Goal: Complete application form

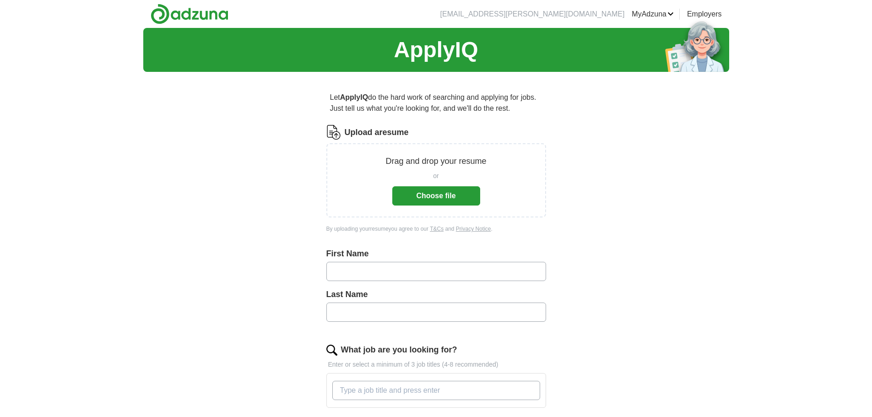
click at [441, 196] on button "Choose file" at bounding box center [436, 195] width 88 height 19
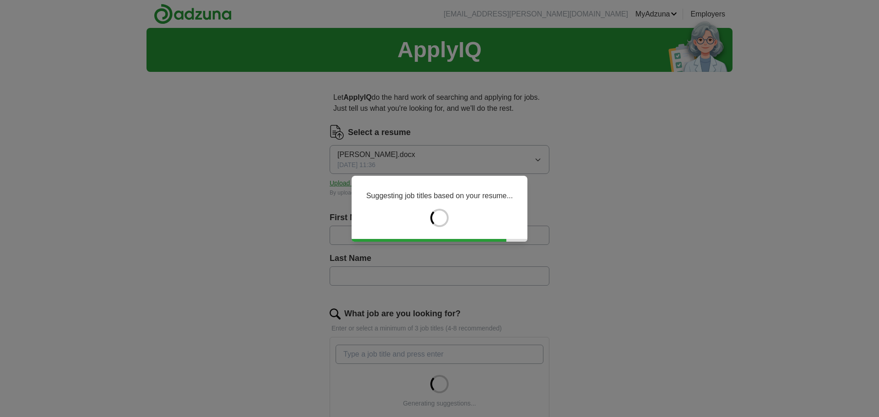
type input "******"
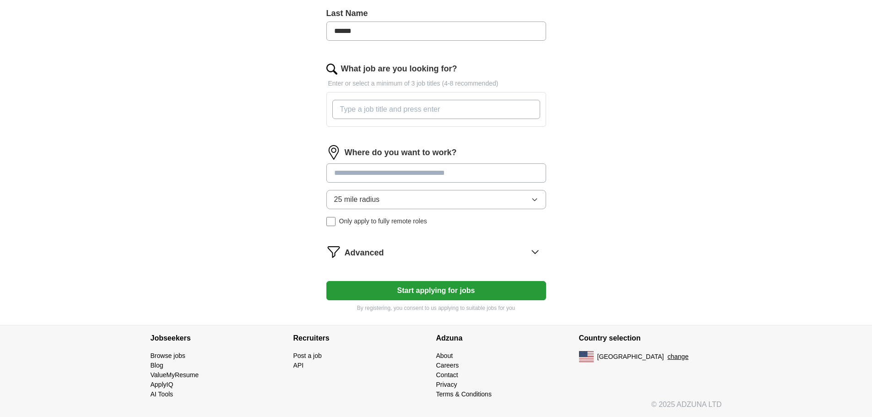
scroll to position [245, 0]
click at [429, 111] on input "What job are you looking for?" at bounding box center [436, 108] width 208 height 19
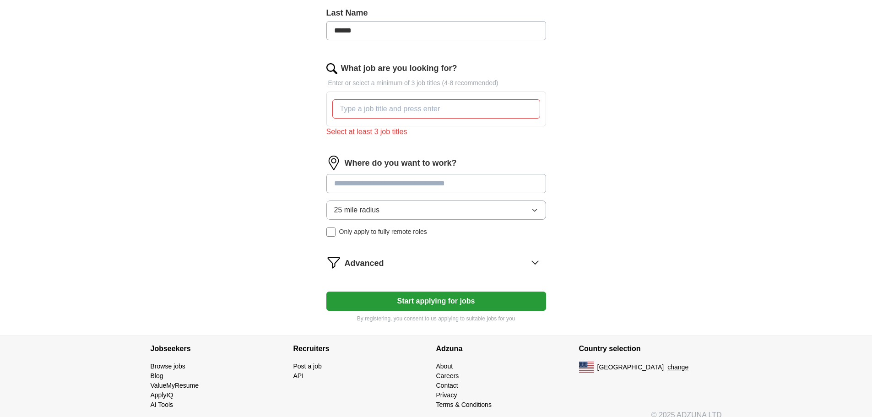
click at [397, 168] on div "Where do you want to work? 25 mile radius Only apply to fully remote roles" at bounding box center [436, 200] width 220 height 88
click at [402, 105] on input "What job are you looking for?" at bounding box center [436, 108] width 208 height 19
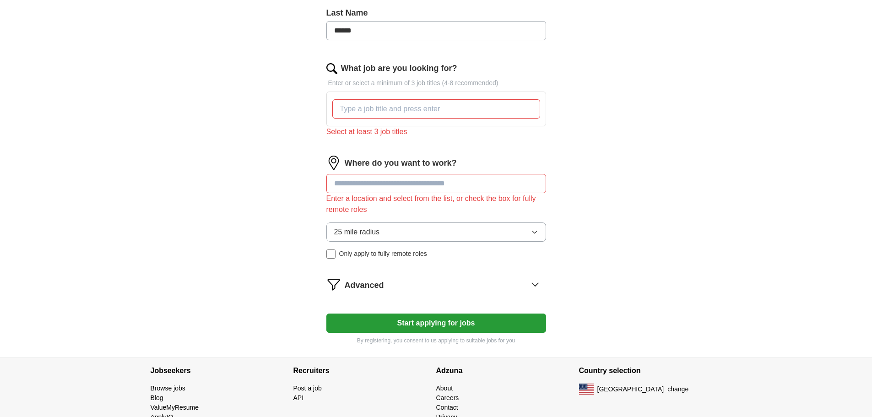
click at [438, 312] on form "Select a resume [PERSON_NAME].docx [DATE] 11:36 Upload a different resume By up…" at bounding box center [436, 112] width 220 height 465
click at [432, 326] on button "Start applying for jobs" at bounding box center [436, 323] width 220 height 19
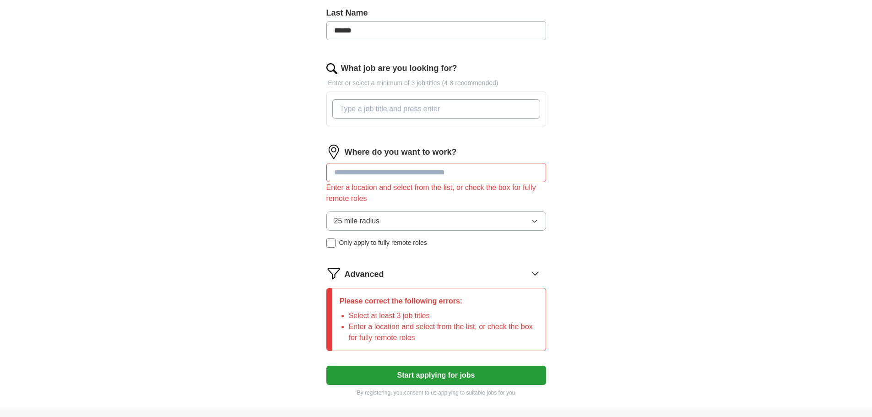
click at [387, 109] on input "What job are you looking for?" at bounding box center [436, 108] width 208 height 19
